Goal: Task Accomplishment & Management: Complete application form

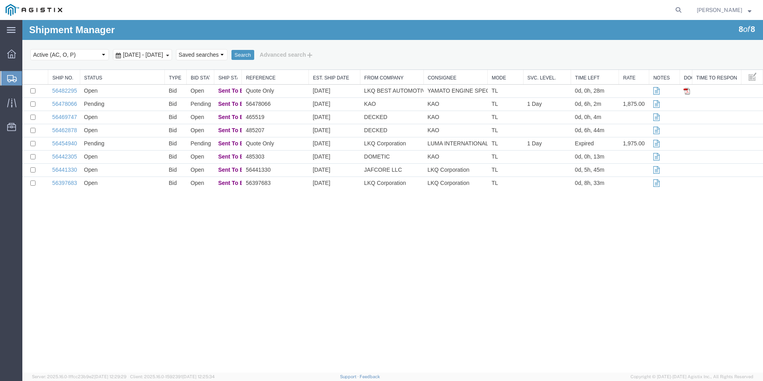
click at [668, 213] on div "Shipment Manager 8 of 8 Search Select status Active (AC, O, P) All Approved Awa…" at bounding box center [392, 196] width 740 height 352
click at [66, 89] on link "56482295" at bounding box center [64, 90] width 25 height 6
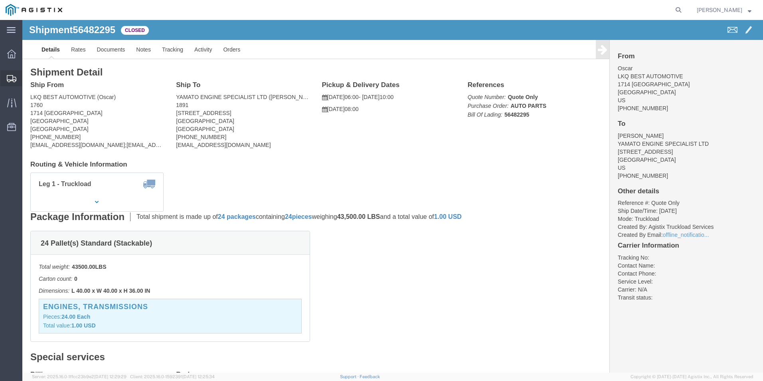
click at [12, 77] on icon at bounding box center [12, 78] width 10 height 7
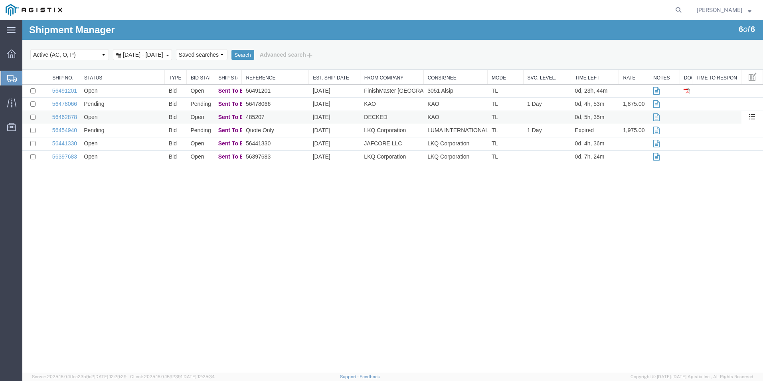
click at [65, 113] on td "56462878" at bounding box center [64, 117] width 32 height 13
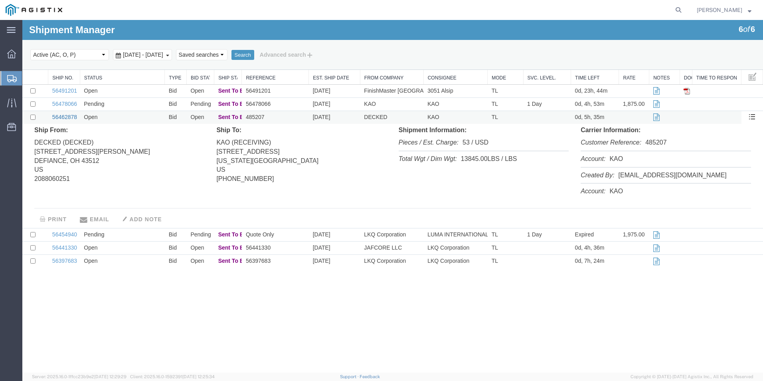
click at [69, 117] on link "56462878" at bounding box center [64, 117] width 25 height 6
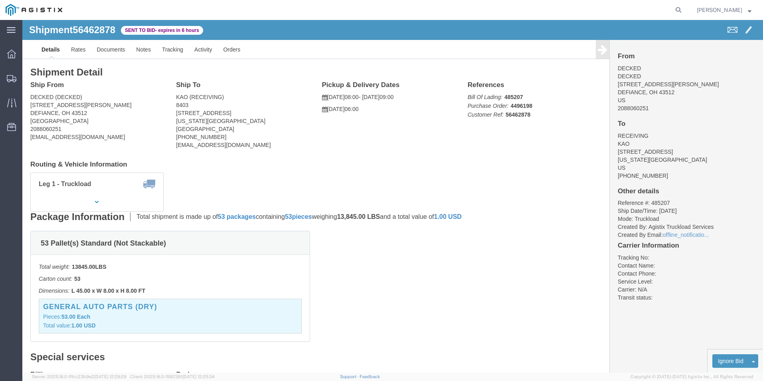
click div "Leg 1 - Truckload Vehicle 1: Standard Dry Van (53 Feet) Number of trucks: 1"
click div "53 Pallet(s) Standard (Not Stackable) Total weight: 13845.00 LBS Carton count: …"
click button "button"
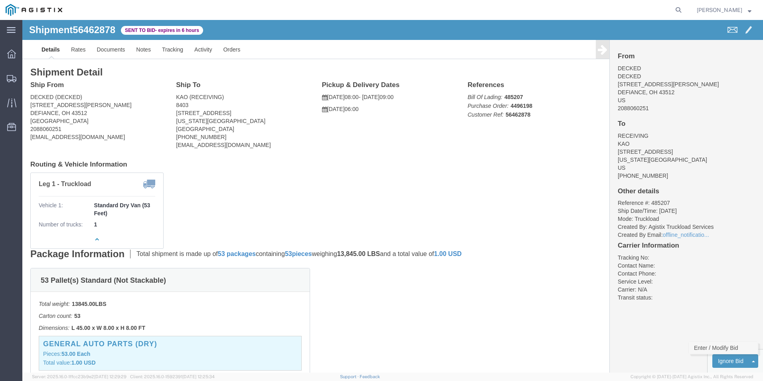
click link "Enter / Modify Bid"
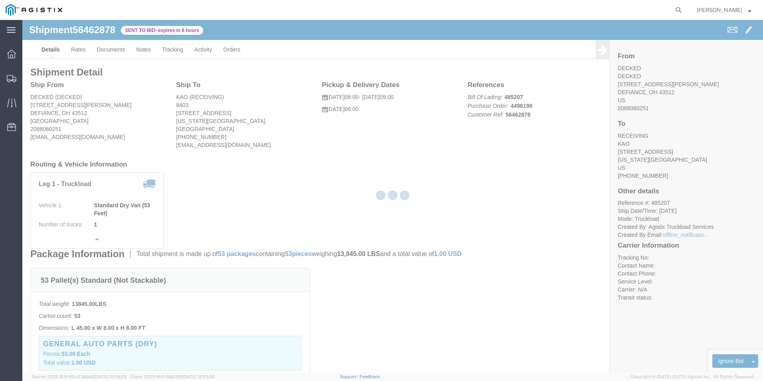
select select "18393"
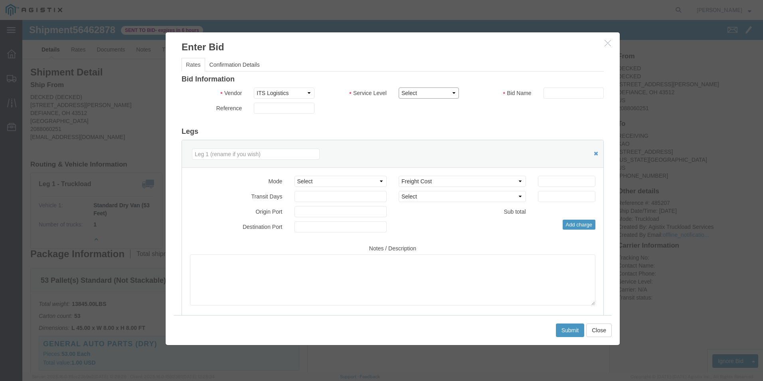
click select "Select Guaranteed Next Day Rail TL Standard 3 - 5 Day"
select select "38971"
click select "Select Guaranteed Next Day Rail TL Standard 3 - 5 Day"
click input "text"
type input "ITS BID"
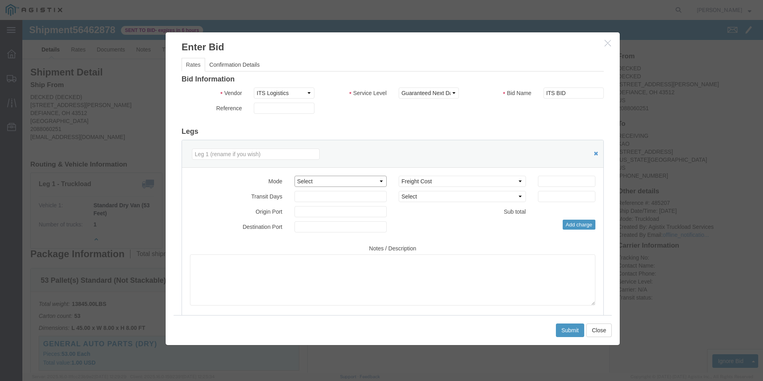
click select "Select Air Less than Truckload Multi-Leg Ocean Freight Rail Small Parcel Truckl…"
select select "TL"
click select "Select Air Less than Truckload Multi-Leg Ocean Freight Rail Small Parcel Truckl…"
click input "number"
type input "1405"
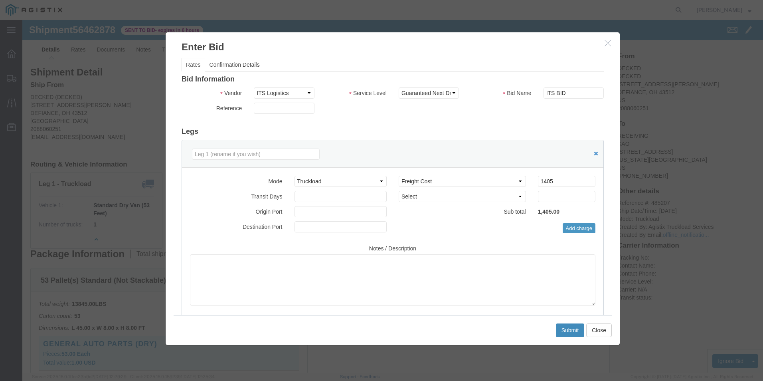
click button "Submit"
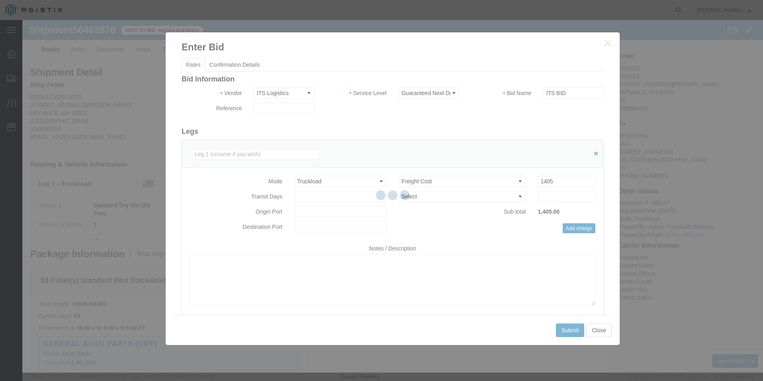
click at [547, 306] on div at bounding box center [392, 196] width 740 height 352
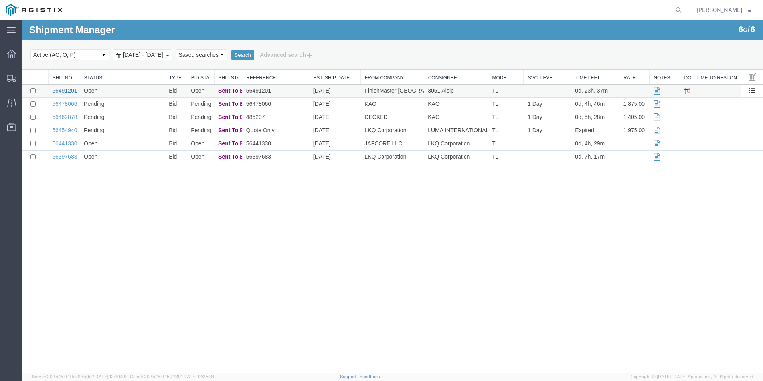
click at [67, 89] on link "56491201" at bounding box center [64, 90] width 25 height 6
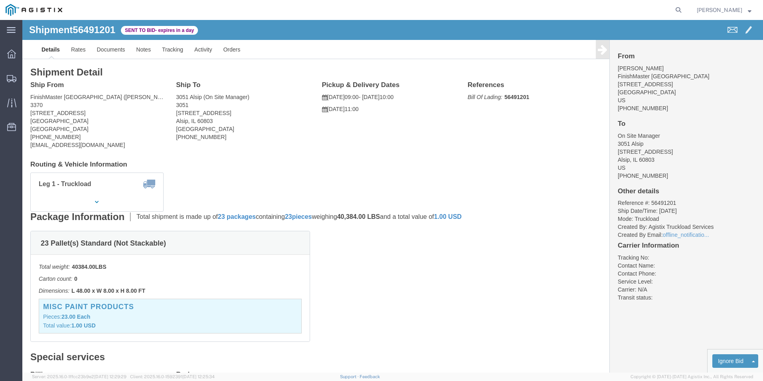
click button "button"
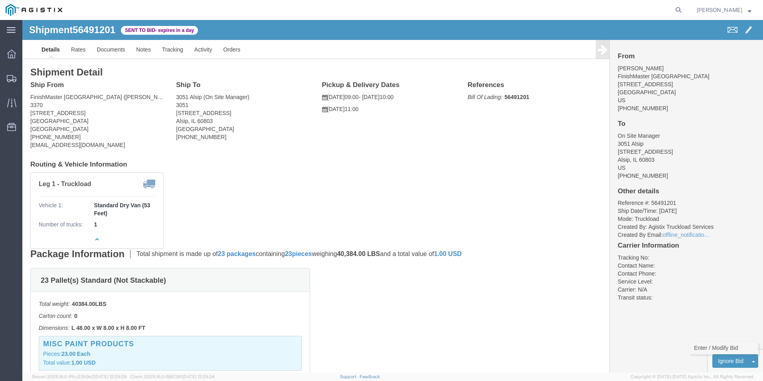
click link "Enter / Modify Bid"
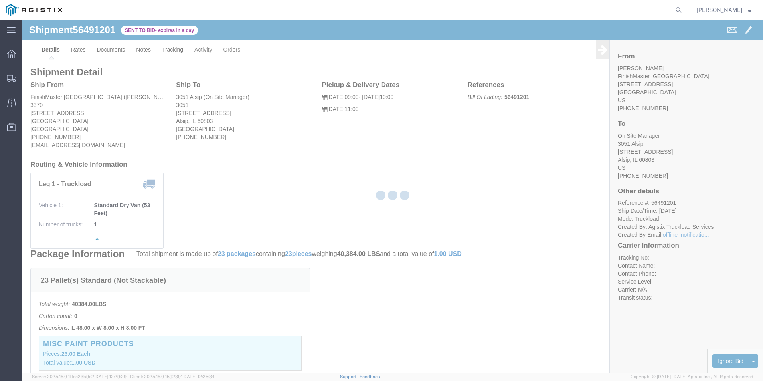
select select "18393"
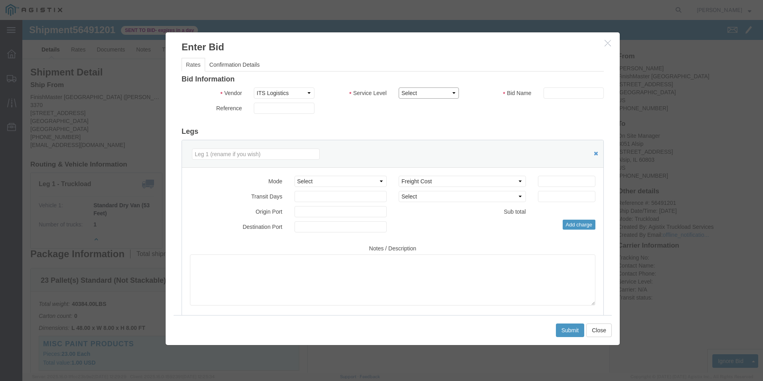
click select "Select Guaranteed Next Day Rail TL Standard 3 - 5 Day"
select select "38971"
click select "Select Guaranteed Next Day Rail TL Standard 3 - 5 Day"
click input "text"
type input "ITS BID"
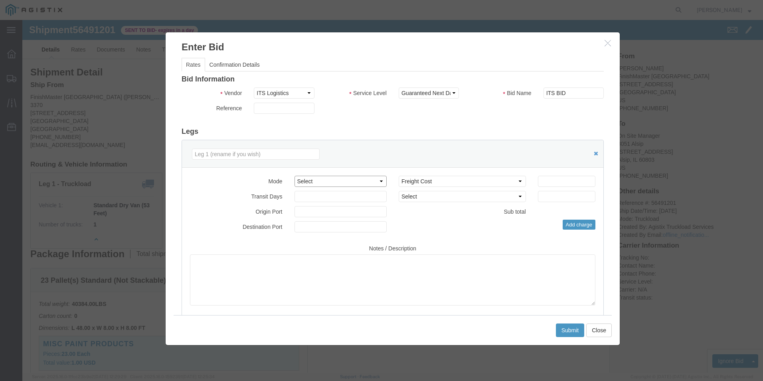
click select "Select Air Less than Truckload Multi-Leg Ocean Freight Rail Small Parcel Truckl…"
select select "TL"
click select "Select Air Less than Truckload Multi-Leg Ocean Freight Rail Small Parcel Truckl…"
click input "number"
type input "635"
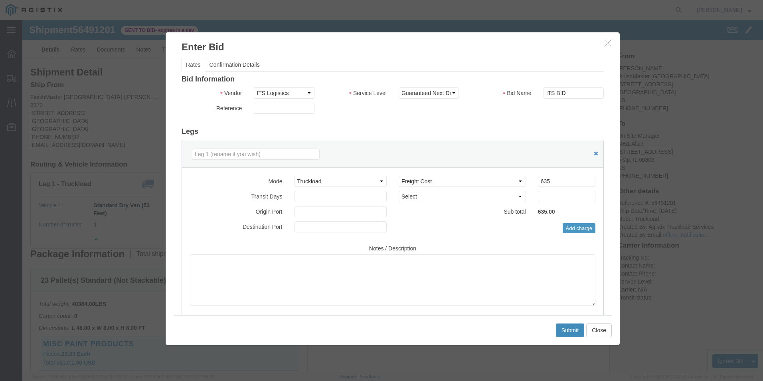
click button "Submit"
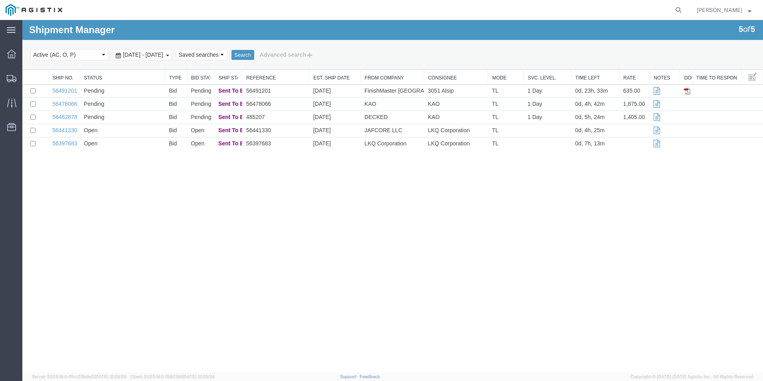
click at [423, 217] on div "Shipment Manager 5 of 5 Search Select status Active (AC, O, P) All Approved Awa…" at bounding box center [392, 196] width 740 height 352
click at [543, 235] on div "Shipment Manager 5 of 5 Search Select status Active (AC, O, P) All Approved Awa…" at bounding box center [392, 196] width 740 height 352
click at [505, 269] on div "Shipment Manager 5 of 5 Search Select status Active (AC, O, P) All Approved Awa…" at bounding box center [392, 196] width 740 height 352
click at [598, 202] on div "Shipment Manager 5 of 5 Search Select status Active (AC, O, P) All Approved Awa…" at bounding box center [392, 196] width 740 height 352
click at [463, 243] on div "Shipment Manager 5 of 5 Search Select status Active (AC, O, P) All Approved Awa…" at bounding box center [392, 196] width 740 height 352
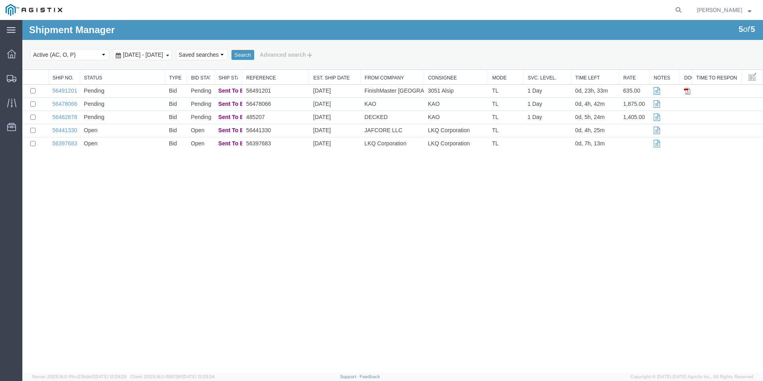
click at [488, 235] on div "Shipment Manager 5 of 5 Search Select status Active (AC, O, P) All Approved Awa…" at bounding box center [392, 196] width 740 height 352
click at [602, 276] on div "Shipment Manager 5 of 5 Search Select status Active (AC, O, P) All Approved Awa…" at bounding box center [392, 196] width 740 height 352
click at [520, 220] on div "Shipment Manager 5 of 5 Search Select status Active (AC, O, P) All Approved Awa…" at bounding box center [392, 196] width 740 height 352
click at [430, 235] on div "Shipment Manager 5 of 5 Search Select status Active (AC, O, P) All Approved Awa…" at bounding box center [392, 196] width 740 height 352
click at [514, 197] on div "Shipment Manager 5 of 5 Search Select status Active (AC, O, P) All Approved Awa…" at bounding box center [392, 196] width 740 height 352
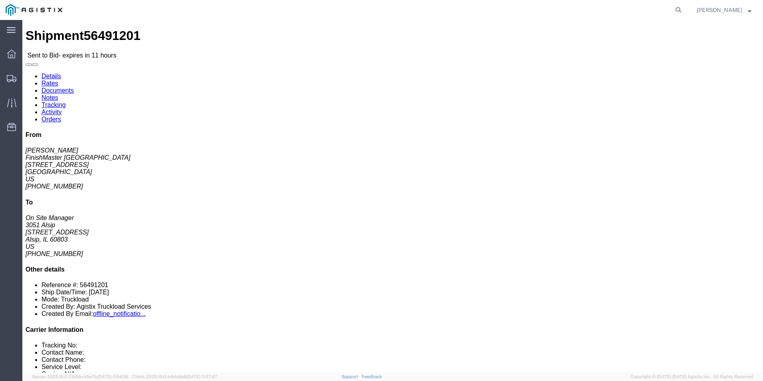
click button "button"
click at [10, 81] on icon at bounding box center [12, 78] width 10 height 7
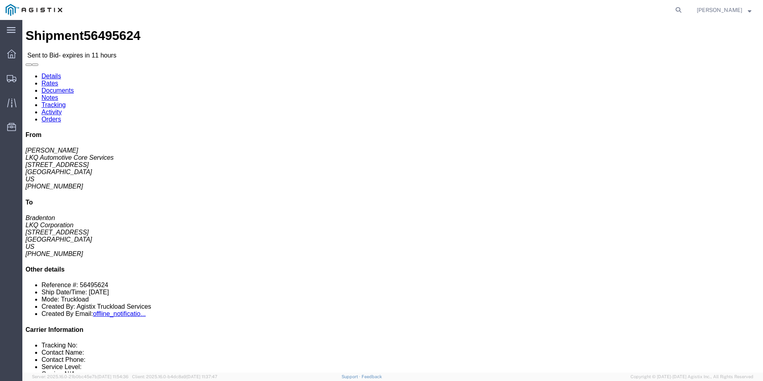
click div "20 Pallet(s) Standard (Stackable) Total weight: 25000.00 LBS Carton count: 1 Di…"
click div "Ship From LKQ Automotive Core Services (Alfredo Canales) 1714 West Mout Houston…"
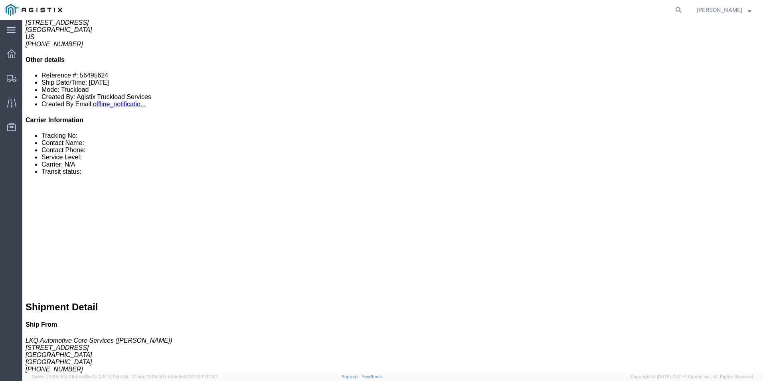
scroll to position [319, 0]
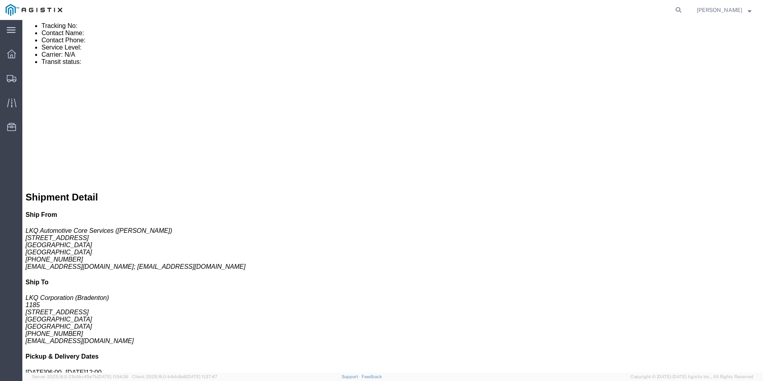
click link "Enter / Modify Bid"
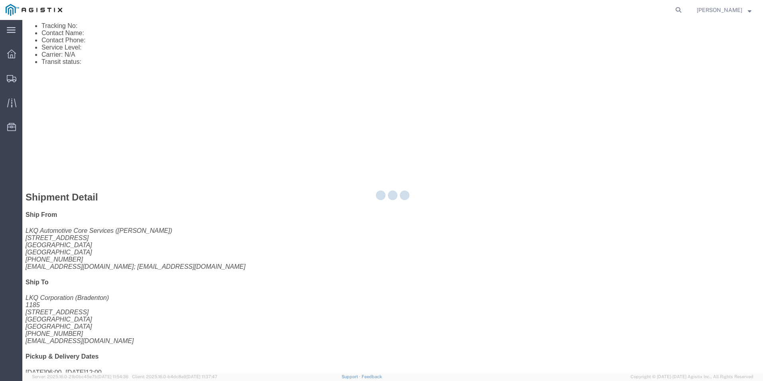
select select "18393"
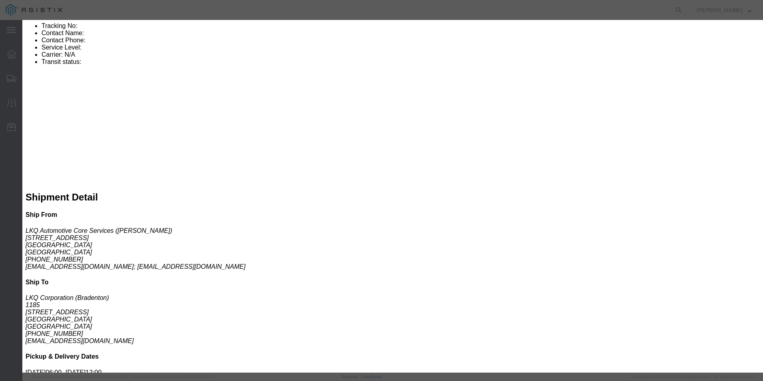
click select "Select Guaranteed Next Day Rail TL Standard 3 - 5 Day"
select select "35343"
click select "Select Guaranteed Next Day Rail TL Standard 3 - 5 Day"
click input "text"
type input "ITS BID"
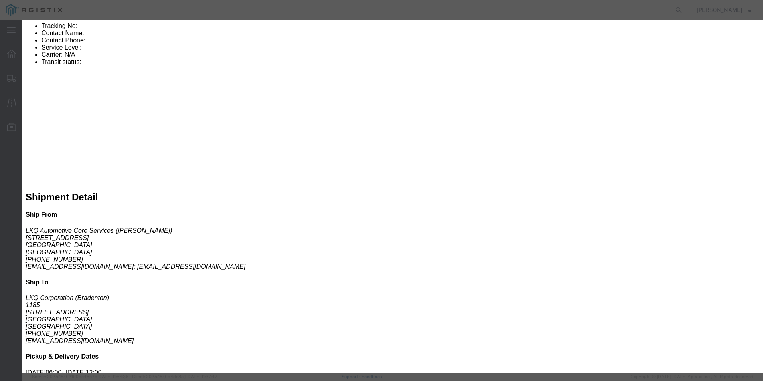
click select "Select Air Less than Truckload Multi-Leg Ocean Freight Rail Small Parcel Truckl…"
select select "TL"
click select "Select Air Less than Truckload Multi-Leg Ocean Freight Rail Small Parcel Truckl…"
click input "number"
type input "3075"
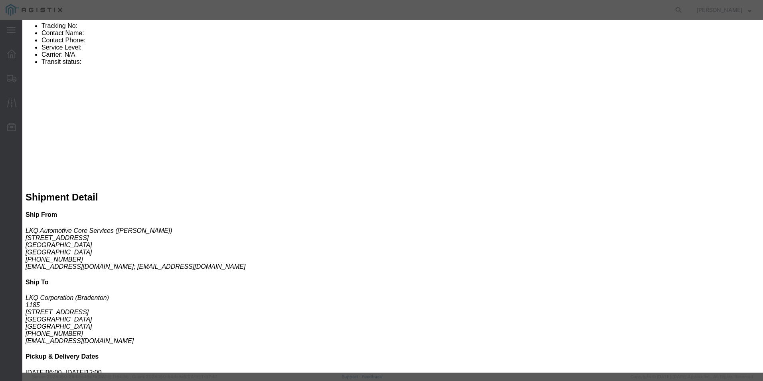
click button "Submit"
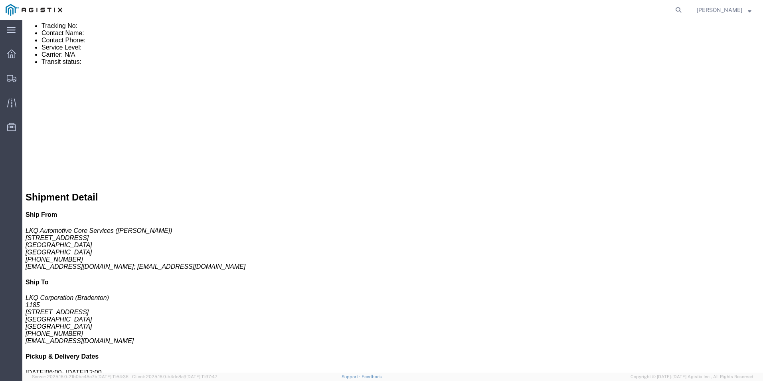
scroll to position [0, 0]
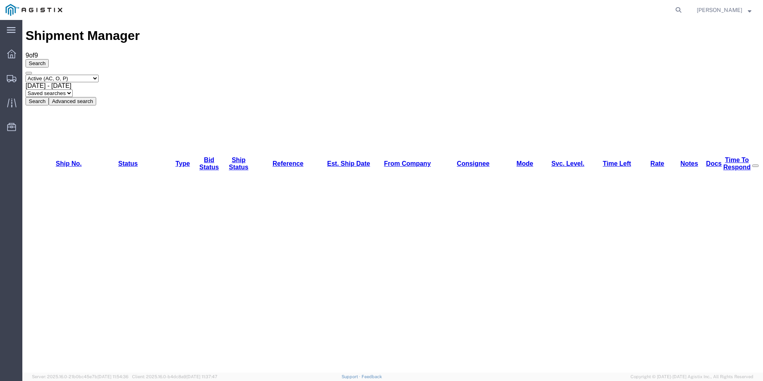
drag, startPoint x: 518, startPoint y: 300, endPoint x: 515, endPoint y: 308, distance: 8.1
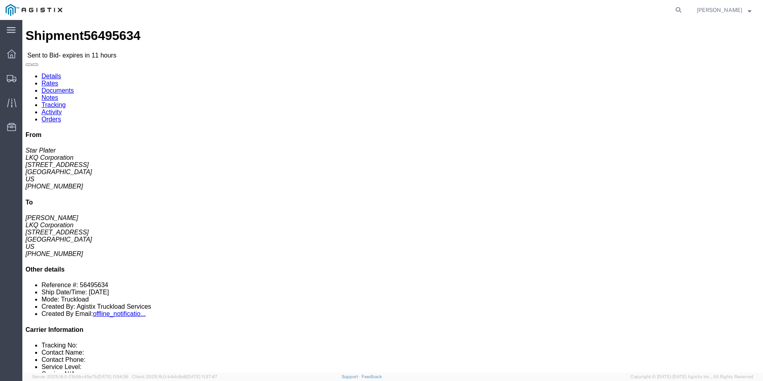
click div "Leg 1 - Truckload Vehicle 1: Standard Dry Van (53 Feet) Number of trucks: 1"
click link "Enter / Modify Bid"
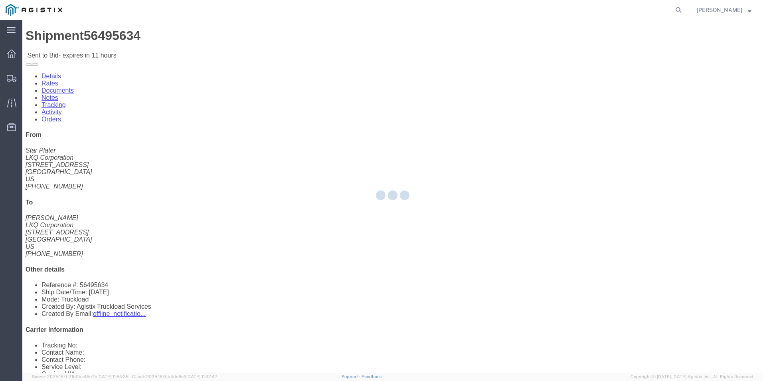
select select "18393"
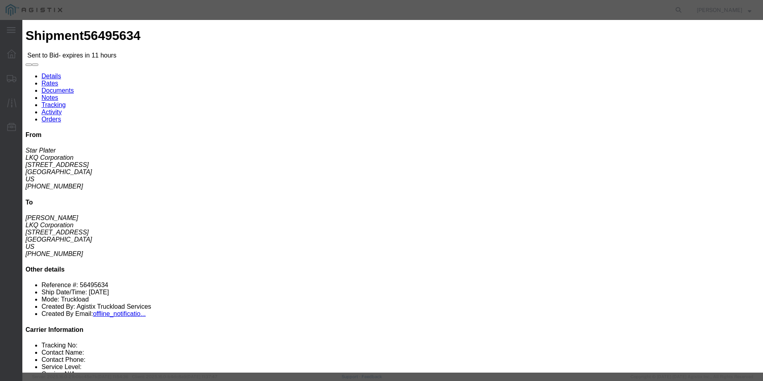
click select "Select Guaranteed Next Day Rail TL Standard 3 - 5 Day"
select select "35343"
click select "Select Guaranteed Next Day Rail TL Standard 3 - 5 Day"
click select "Select Air Less than Truckload Multi-Leg Ocean Freight Rail Small Parcel Truckl…"
select select "TL"
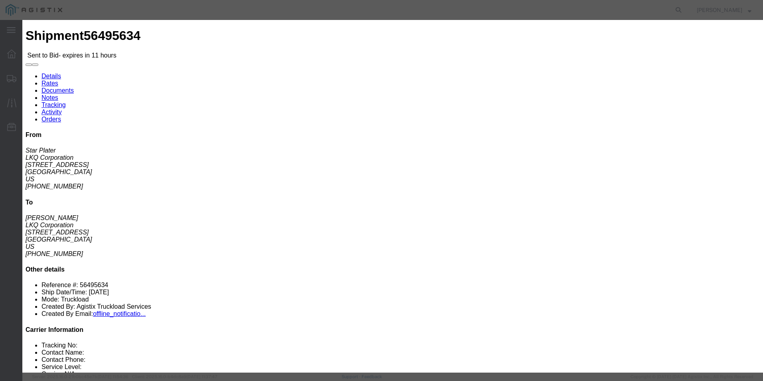
click select "Select Air Less than Truckload Multi-Leg Ocean Freight Rail Small Parcel Truckl…"
click input "text"
type input "ITS BID"
click input "number"
type input "3775"
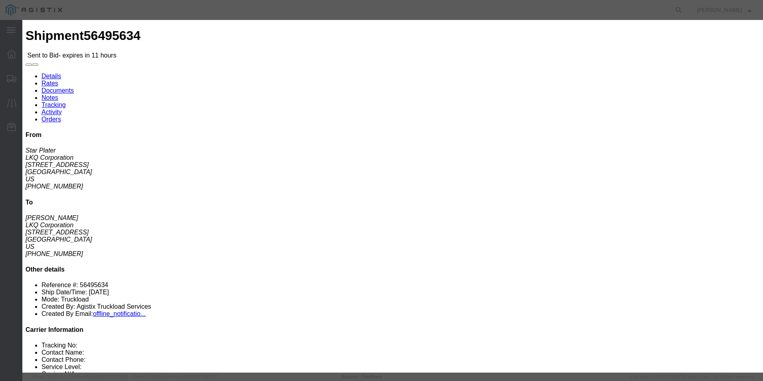
click button "Submit"
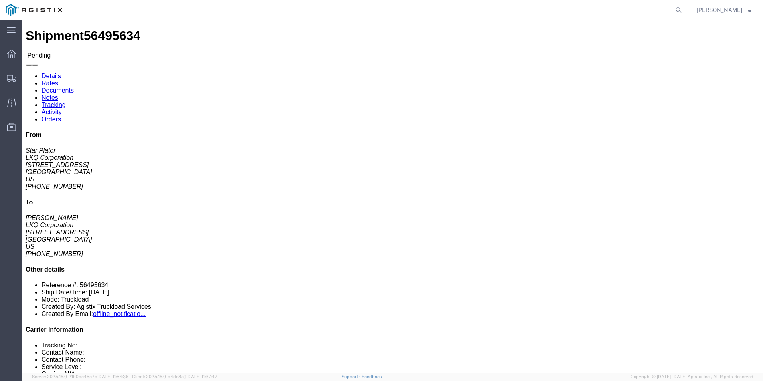
click link "Withdraw Bid"
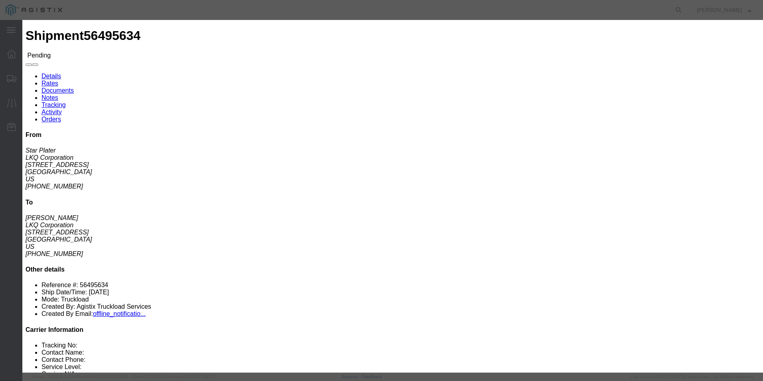
click button "Withdraw"
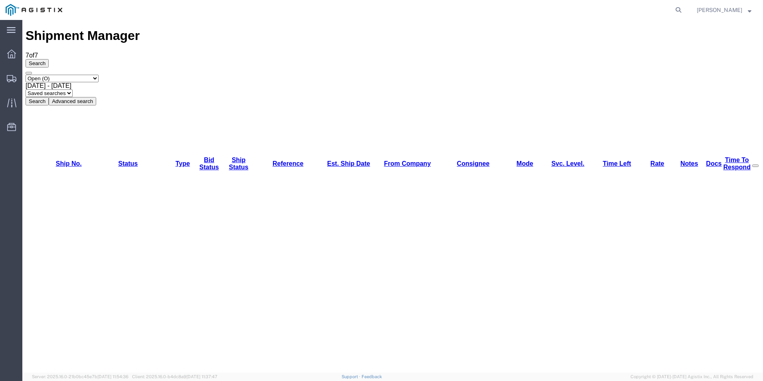
click at [75, 75] on div "Select status Active (AC, O, P) All Approved Awaiting Confirmation (AC) Booked …" at bounding box center [393, 90] width 734 height 31
click at [76, 75] on select "Select status Active (AC, O, P) All Approved Awaiting Confirmation (AC) Booked …" at bounding box center [62, 79] width 73 height 8
click at [26, 75] on select "Select status Active (AC, O, P) All Approved Awaiting Confirmation (AC) Booked …" at bounding box center [62, 79] width 73 height 8
click at [68, 75] on select "Select status Active (AC, O, P) All Approved Awaiting Confirmation (AC) Booked …" at bounding box center [62, 79] width 73 height 8
select select "ALL"
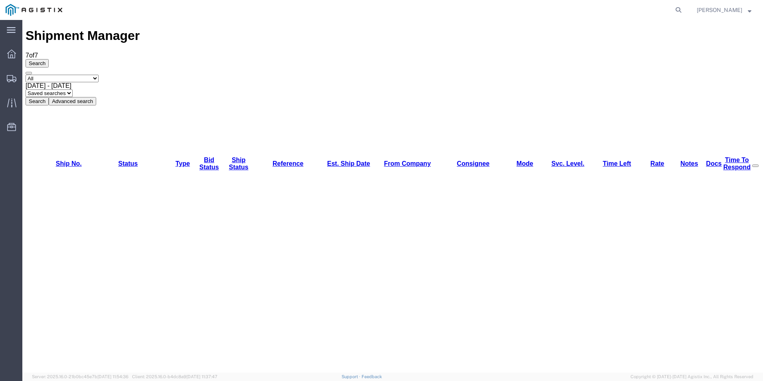
click at [26, 75] on select "Select status Active (AC, O, P) All Approved Awaiting Confirmation (AC) Booked …" at bounding box center [62, 79] width 73 height 8
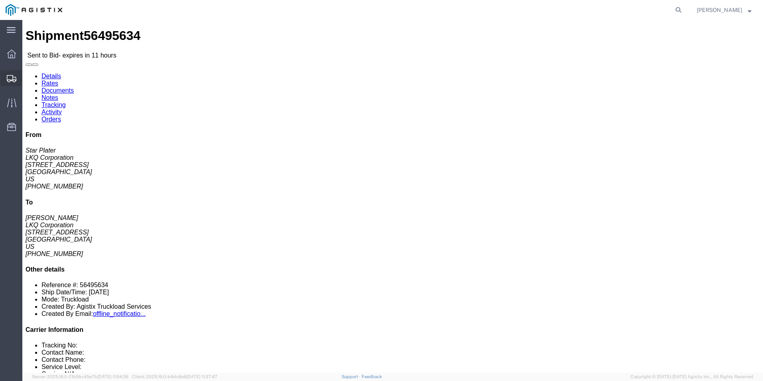
click at [8, 78] on icon at bounding box center [12, 78] width 10 height 7
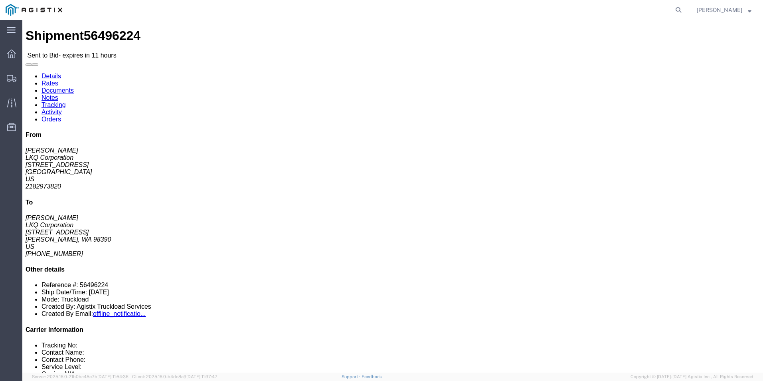
click div "Package Information Total shipment is made up of 9 packages containing 9 pieces…"
click link "Enter / Modify Bid"
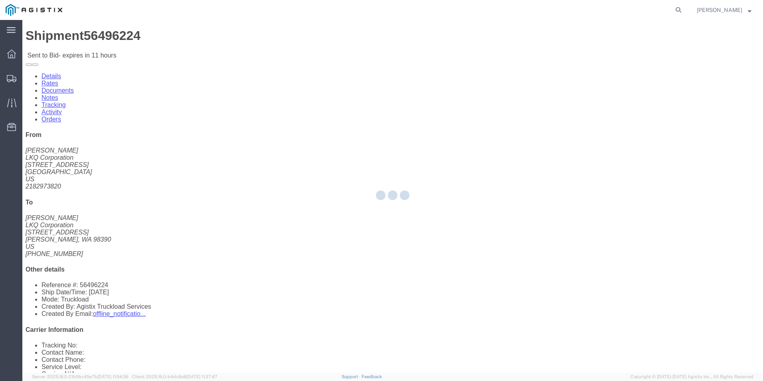
select select "18393"
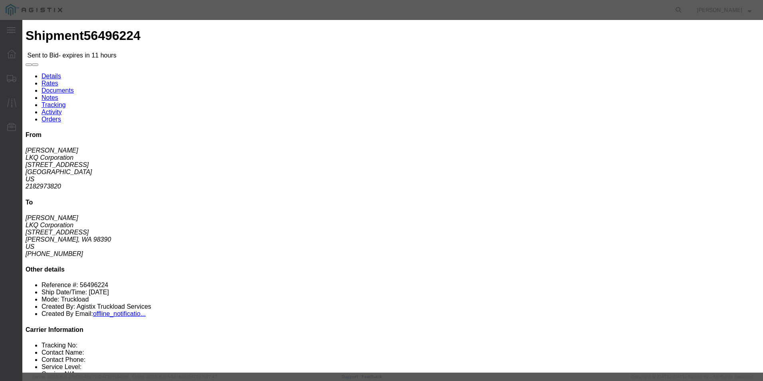
click select "Select Guaranteed Next Day Rail TL Standard 3 - 5 Day"
click div "Bid Information Vendor Select ITS Logistics Service Level Select Guaranteed Nex…"
click select "Select Guaranteed Next Day Rail TL Standard 3 - 5 Day"
select select "35343"
click select "Select Guaranteed Next Day Rail TL Standard 3 - 5 Day"
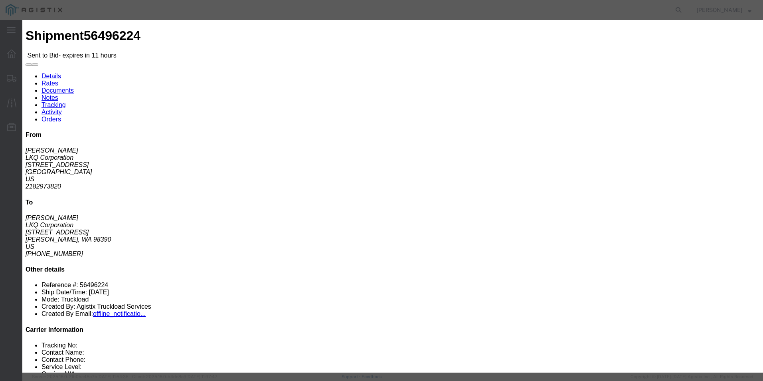
click select "Select Air Less than Truckload Multi-Leg Ocean Freight Rail Small Parcel Truckl…"
select select "TL"
click select "Select Air Less than Truckload Multi-Leg Ocean Freight Rail Small Parcel Truckl…"
click input "text"
type input "ITS BID"
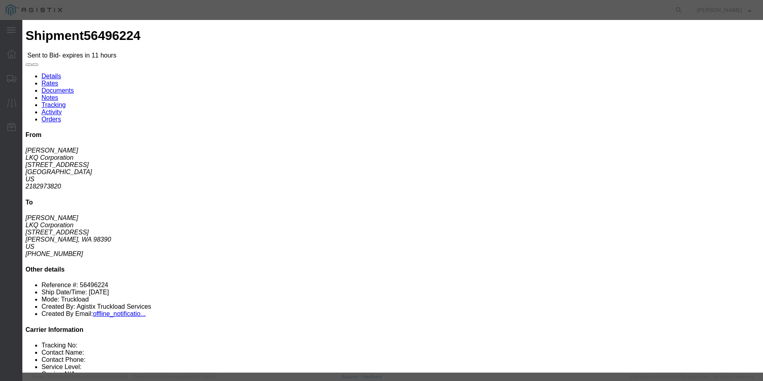
click input "number"
type input "3616"
click div "Mode Select Air Less than Truckload Multi-Leg Ocean Freight Rail Small Parcel T…"
click button "Submit"
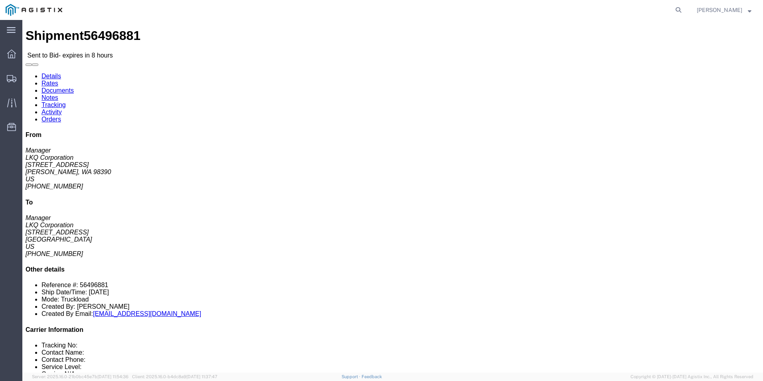
click button "button"
click div "Ship From LKQ Corporation (Manager) 3032 [STREET_ADDRESS][PERSON_NAME] [PHONE_N…"
click link "Enter / Modify Bid"
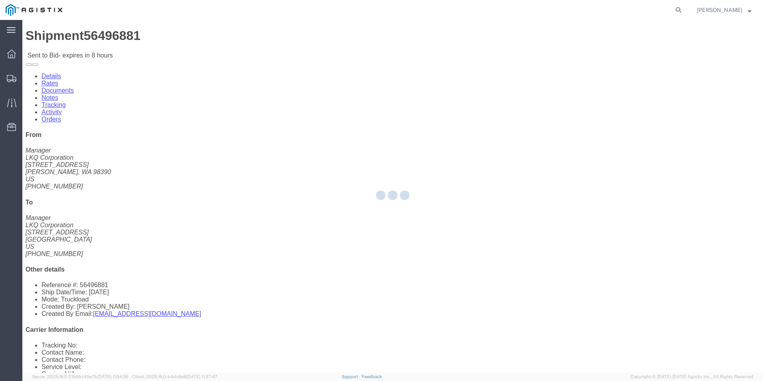
select select "18393"
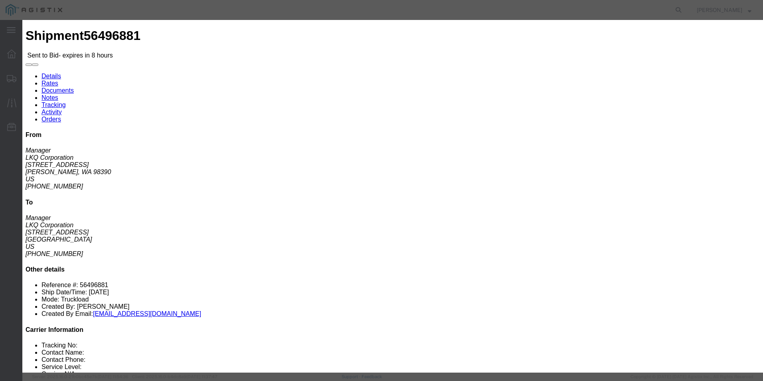
click select "Select Guaranteed Next Day Rail TL Standard 3 - 5 Day"
select select "35343"
click select "Select Guaranteed Next Day Rail TL Standard 3 - 5 Day"
click input "text"
type input "ITS BID"
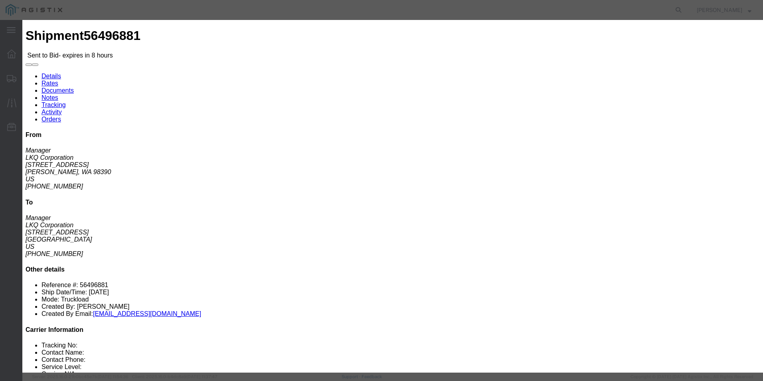
click select "Select Air Less than Truckload Multi-Leg Ocean Freight Rail Small Parcel Truckl…"
select select "TL"
click select "Select Air Less than Truckload Multi-Leg Ocean Freight Rail Small Parcel Truckl…"
click input "number"
type input "3890"
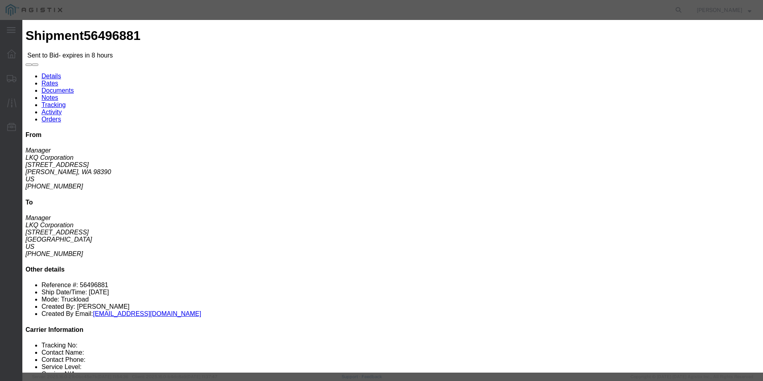
click button "Submit"
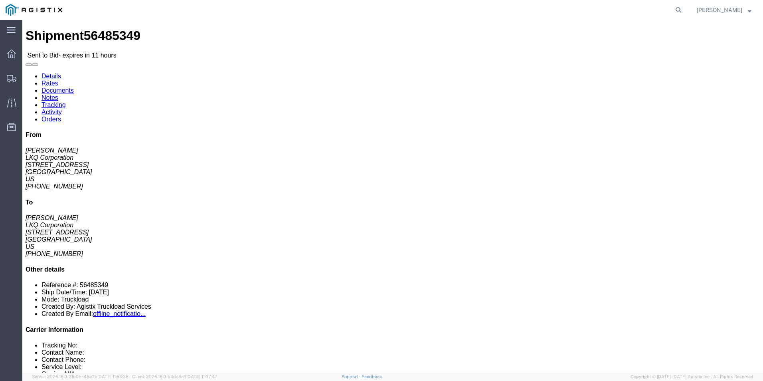
click div
click link "Enter / Modify Bid"
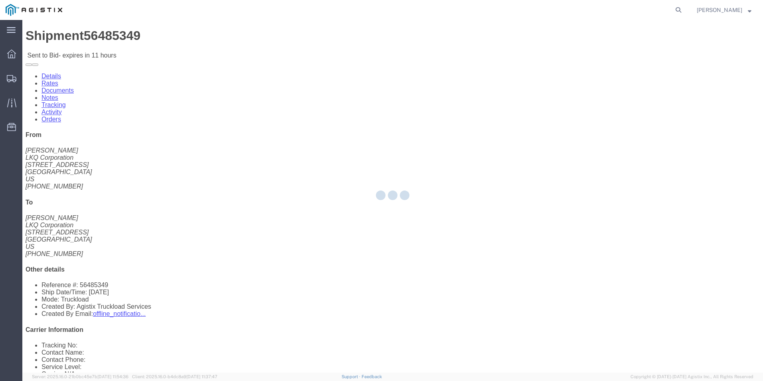
select select "18393"
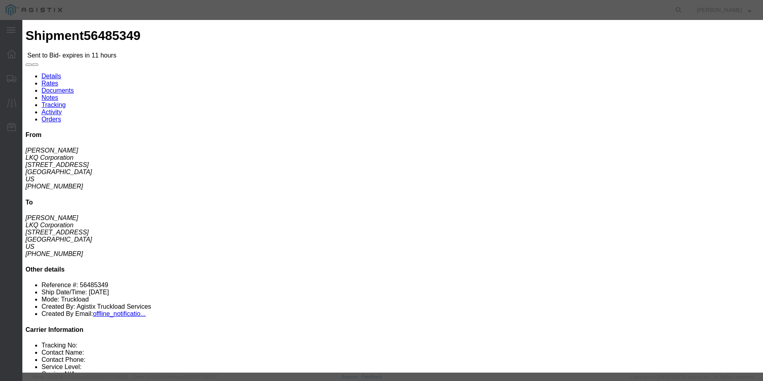
drag, startPoint x: 409, startPoint y: 71, endPoint x: 408, endPoint y: 75, distance: 4.0
click select "Select Guaranteed Next Day Rail TL Standard 3 - 5 Day"
select select "35343"
click select "Select Guaranteed Next Day Rail TL Standard 3 - 5 Day"
click select "Select Air Less than Truckload Multi-Leg Ocean Freight Rail Small Parcel Truckl…"
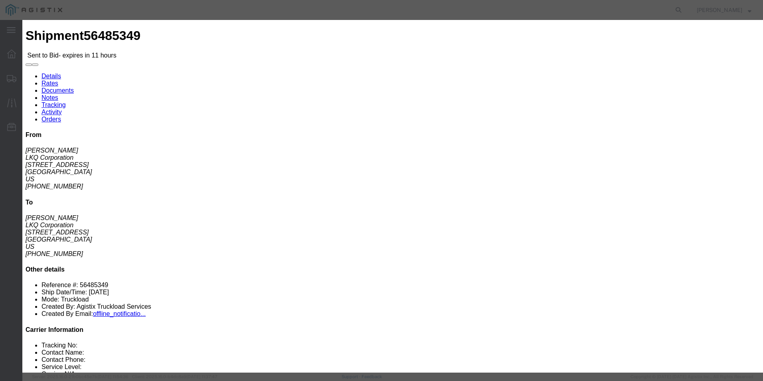
select select "TL"
click select "Select Air Less than Truckload Multi-Leg Ocean Freight Rail Small Parcel Truckl…"
click input "text"
type input "ITS BID"
click input "number"
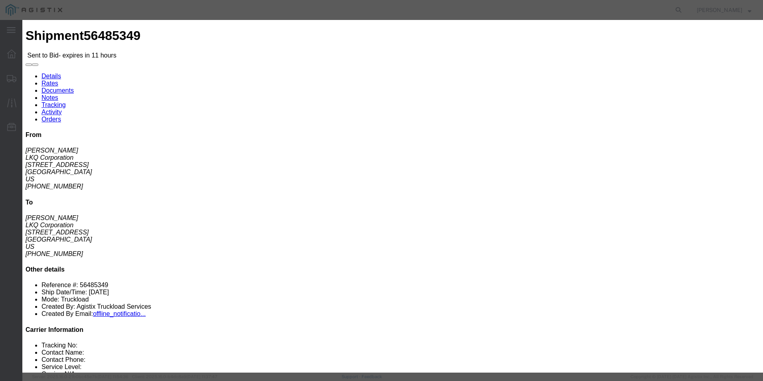
type input "3800"
click label "Notes / Description"
click button "Submit"
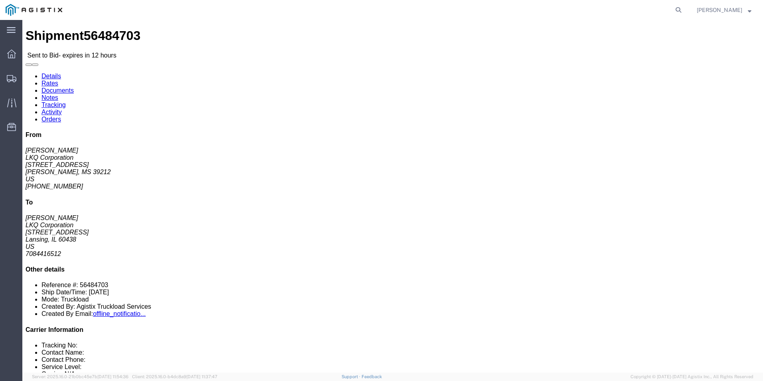
click div "Package Information Total shipment is made up of 26 packages containing 26 piec…"
